Goal: Transaction & Acquisition: Obtain resource

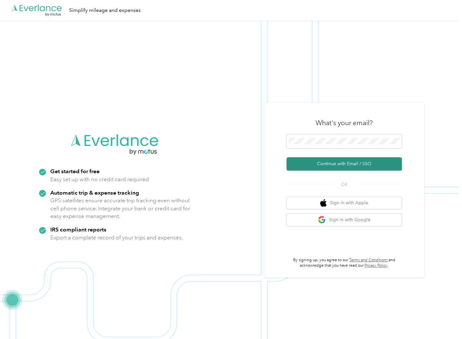
click at [333, 165] on button "Continue with Email / SSO" at bounding box center [343, 163] width 115 height 13
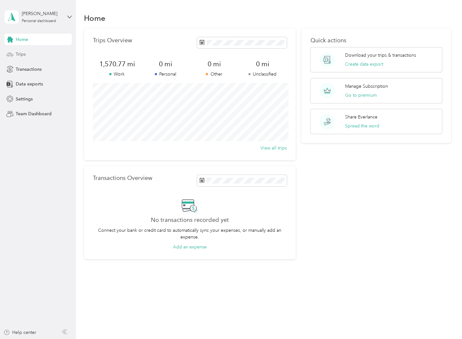
click at [22, 56] on span "Trips" at bounding box center [21, 54] width 10 height 7
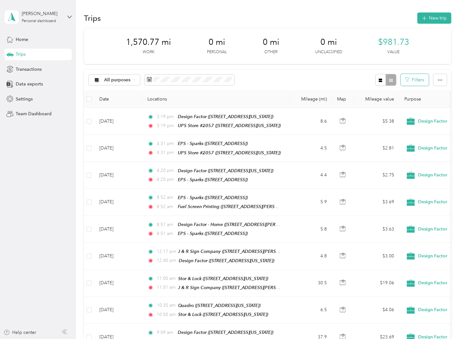
click at [415, 81] on button "Filters" at bounding box center [414, 80] width 28 height 12
click at [185, 76] on span at bounding box center [189, 80] width 90 height 11
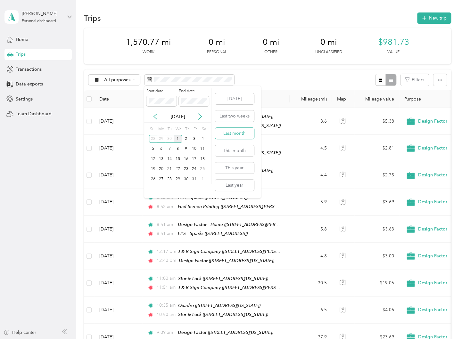
click at [231, 134] on button "Last month" at bounding box center [234, 133] width 39 height 11
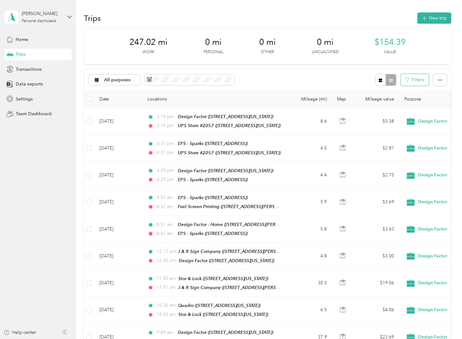
click at [414, 81] on button "Filters" at bounding box center [414, 80] width 28 height 12
click at [370, 195] on div "Jetta" at bounding box center [389, 195] width 55 height 7
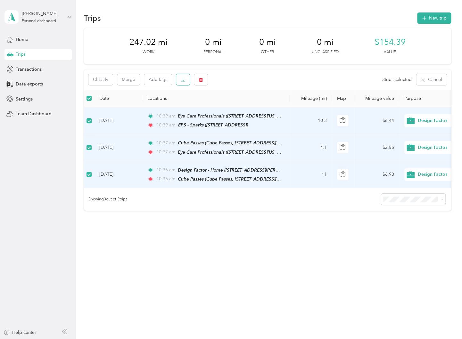
click at [182, 81] on icon "button" at bounding box center [183, 79] width 4 height 4
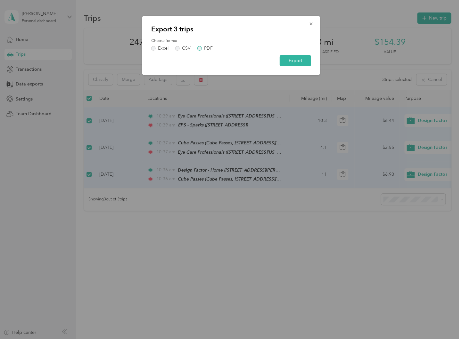
click at [199, 48] on label "PDF" at bounding box center [204, 48] width 15 height 4
click at [300, 60] on button "Export" at bounding box center [294, 60] width 31 height 11
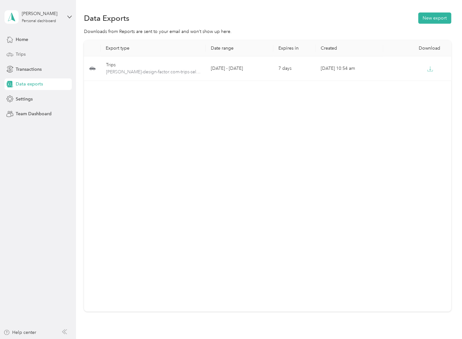
click at [25, 53] on span "Trips" at bounding box center [21, 54] width 10 height 7
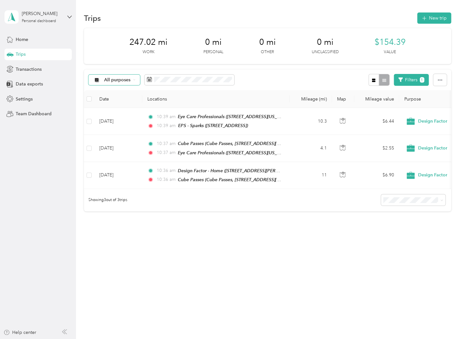
click at [113, 81] on span "All purposes" at bounding box center [117, 80] width 27 height 4
click at [122, 150] on span "Design Factor" at bounding box center [114, 147] width 42 height 8
click at [113, 81] on span "Design Factor" at bounding box center [118, 80] width 29 height 4
click at [111, 93] on li "All purposes" at bounding box center [116, 88] width 57 height 11
click at [413, 80] on button "Filters 1" at bounding box center [410, 80] width 35 height 12
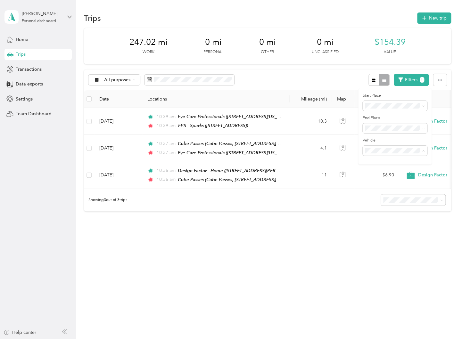
click at [375, 173] on span "GMC Canyon" at bounding box center [381, 172] width 28 height 5
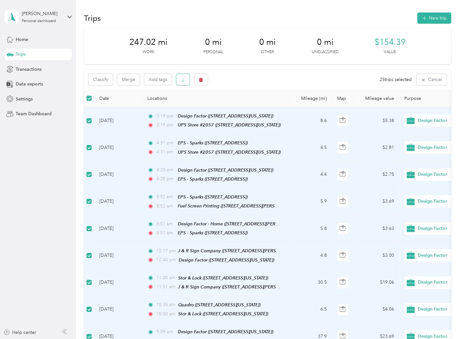
click at [182, 81] on icon "button" at bounding box center [183, 79] width 4 height 4
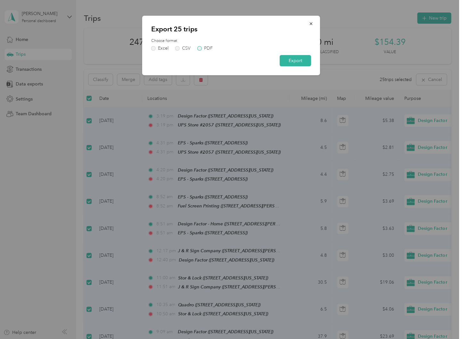
click at [200, 50] on label "PDF" at bounding box center [204, 48] width 15 height 4
click at [294, 61] on button "Export" at bounding box center [294, 60] width 31 height 11
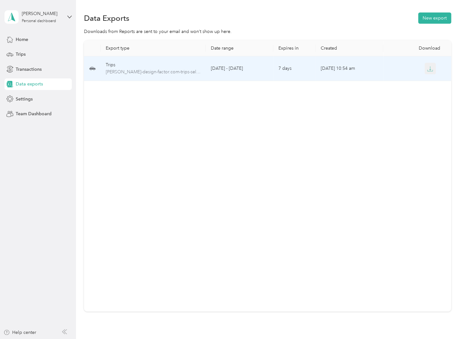
click at [429, 68] on icon "button" at bounding box center [430, 69] width 6 height 6
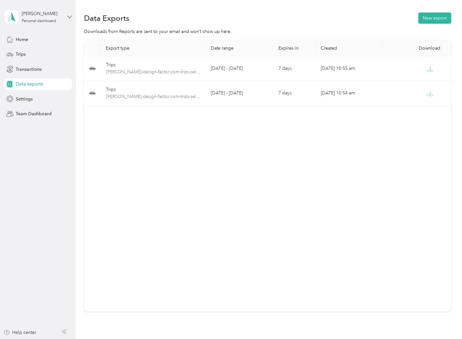
click at [69, 16] on icon at bounding box center [69, 17] width 4 height 4
click at [30, 55] on div "Log out" at bounding box center [90, 52] width 162 height 11
